Goal: Information Seeking & Learning: Learn about a topic

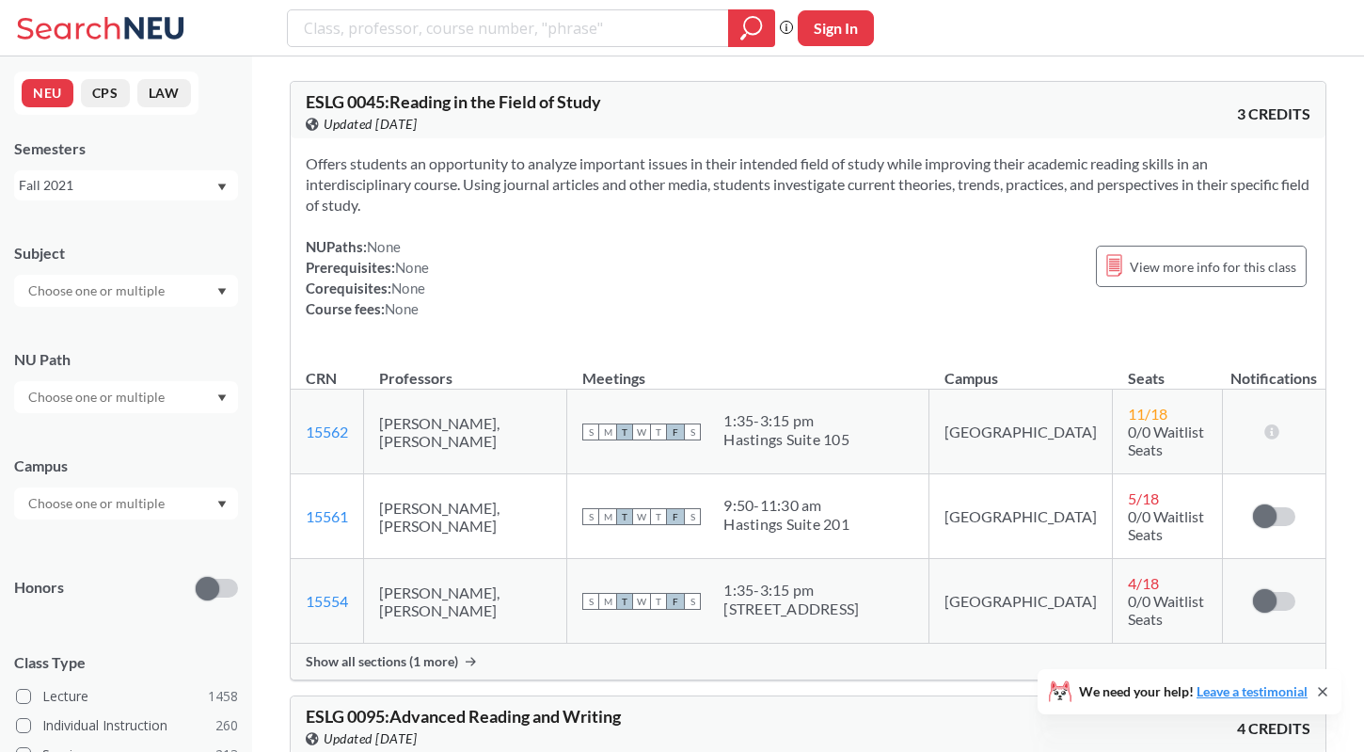
click at [111, 184] on div "Fall 2021" at bounding box center [117, 185] width 197 height 21
click at [107, 231] on div "Fall 2025" at bounding box center [130, 226] width 213 height 21
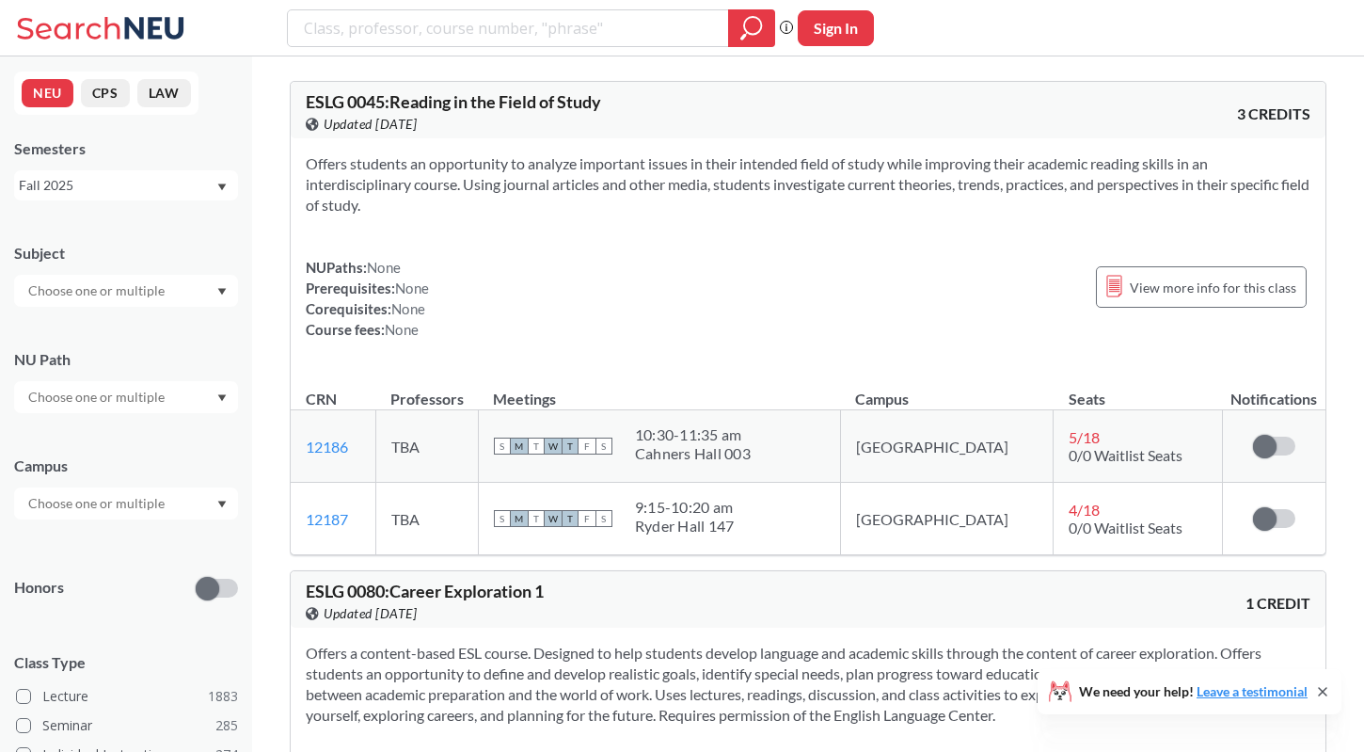
click at [413, 31] on input "search" at bounding box center [508, 28] width 413 height 32
type input "Computer Vision"
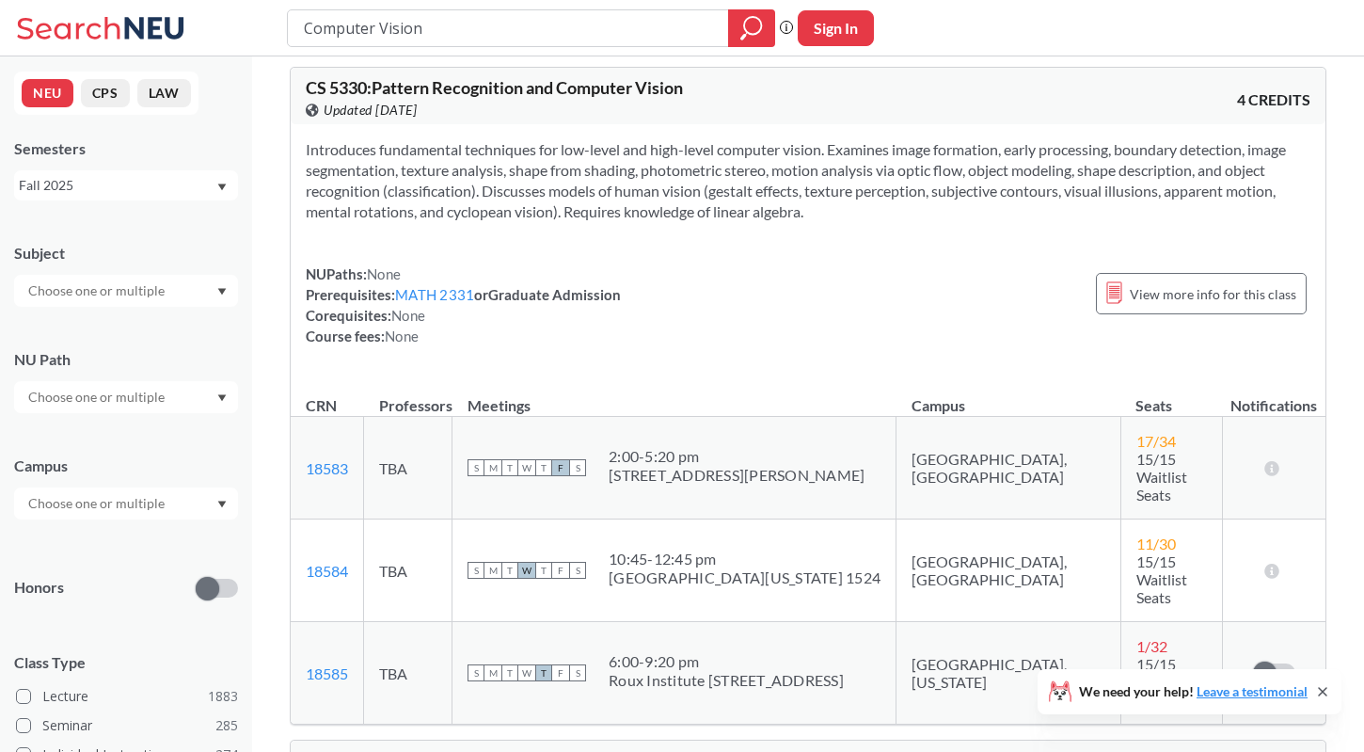
scroll to position [1467, 0]
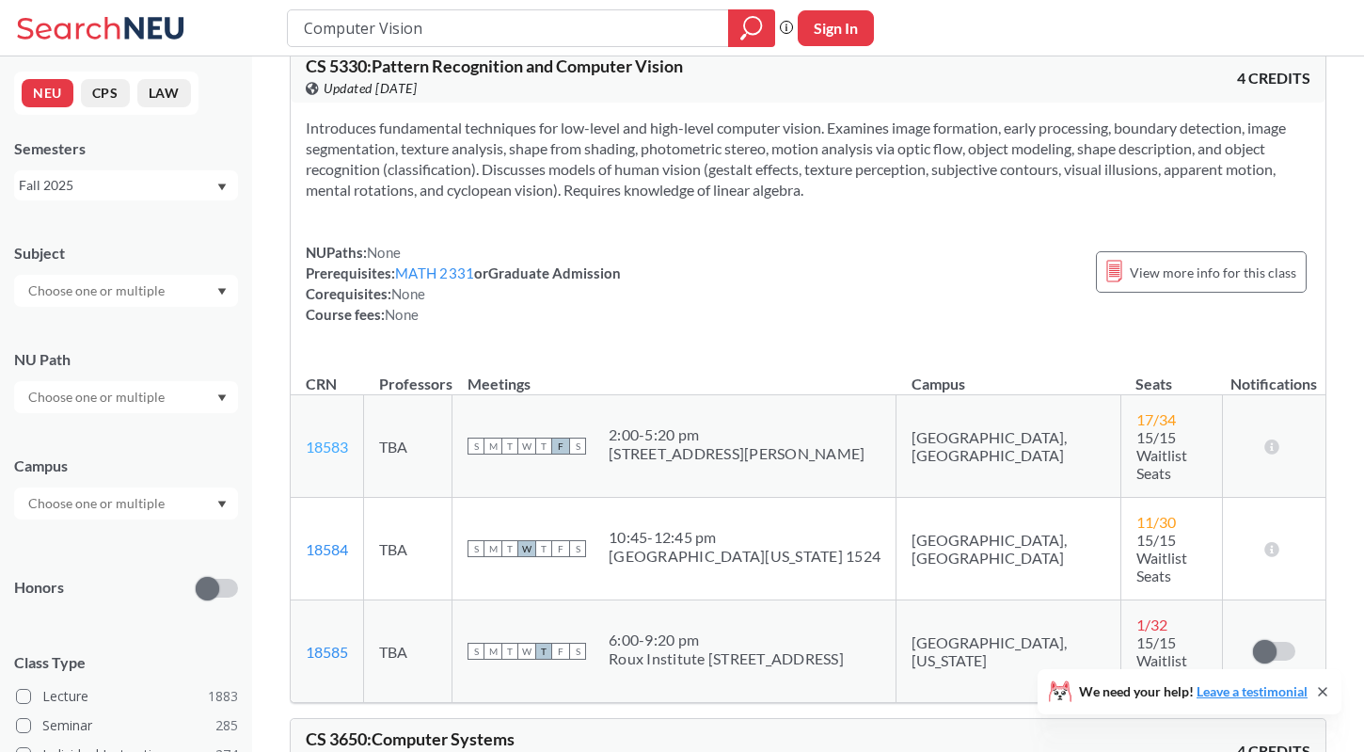
click at [338, 438] on link "18583" at bounding box center [327, 447] width 42 height 18
